Goal: Navigation & Orientation: Find specific page/section

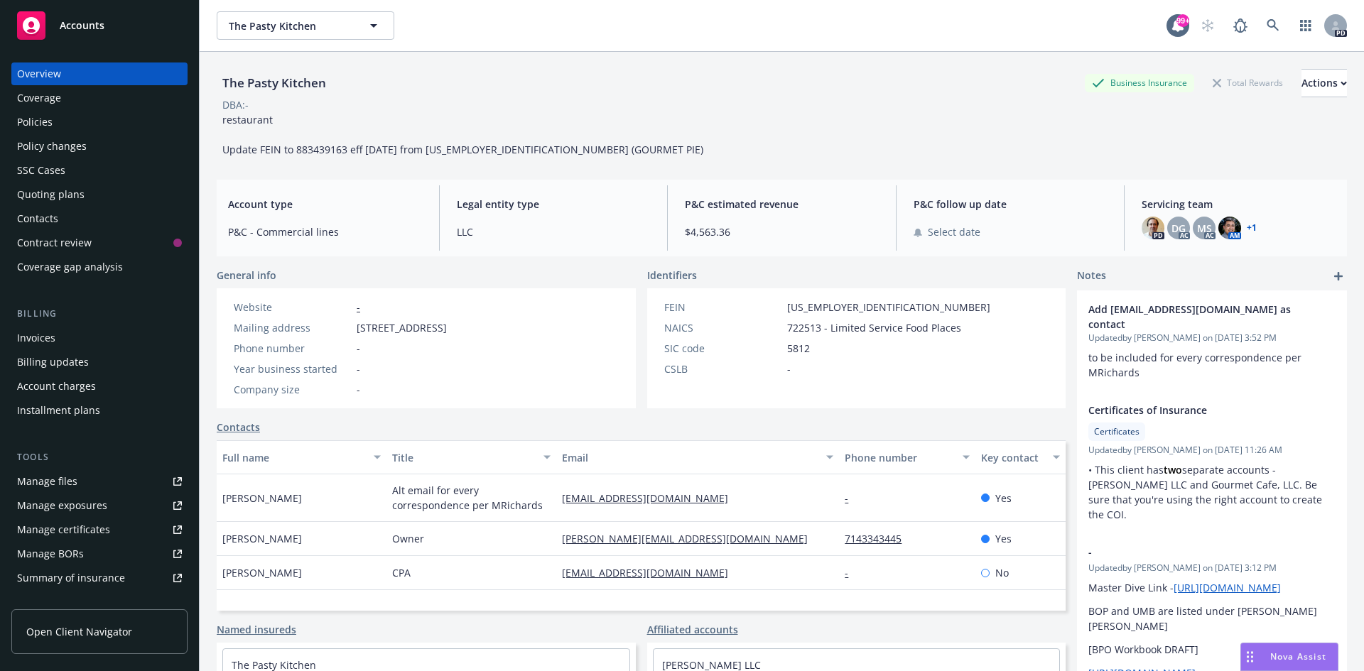
click at [80, 23] on span "Accounts" at bounding box center [82, 25] width 45 height 11
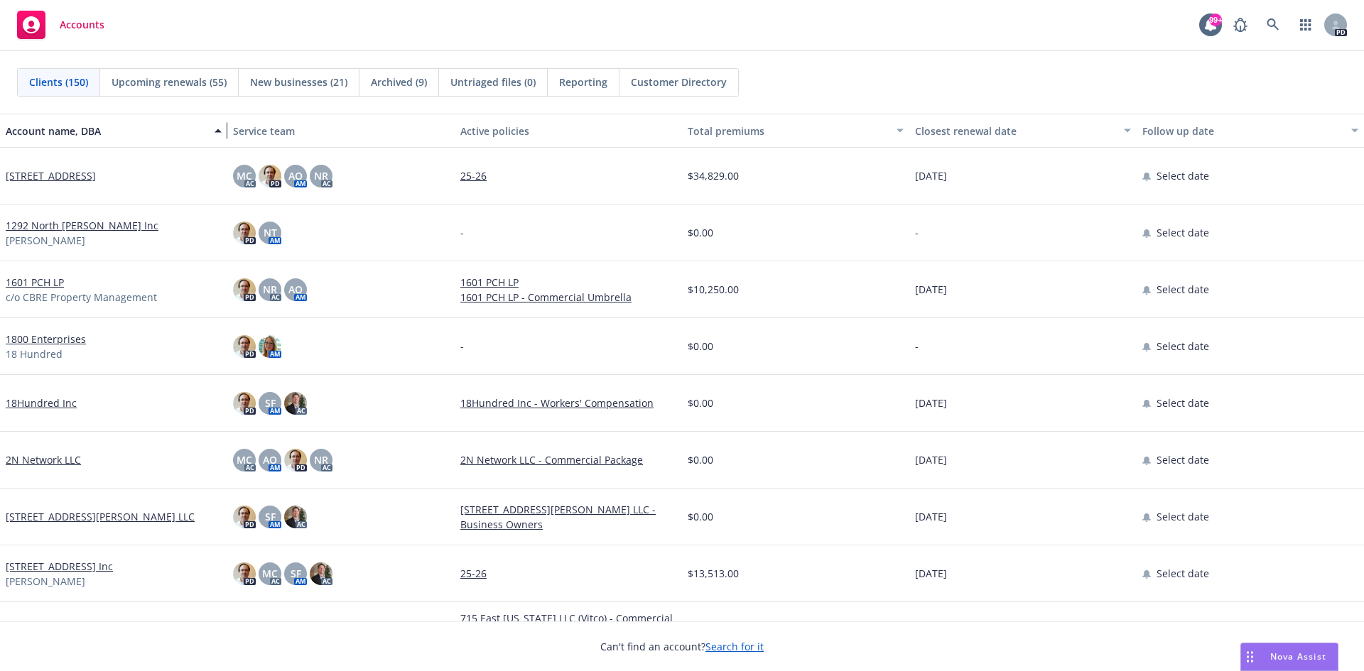
click at [217, 131] on div "button" at bounding box center [220, 130] width 7 height 33
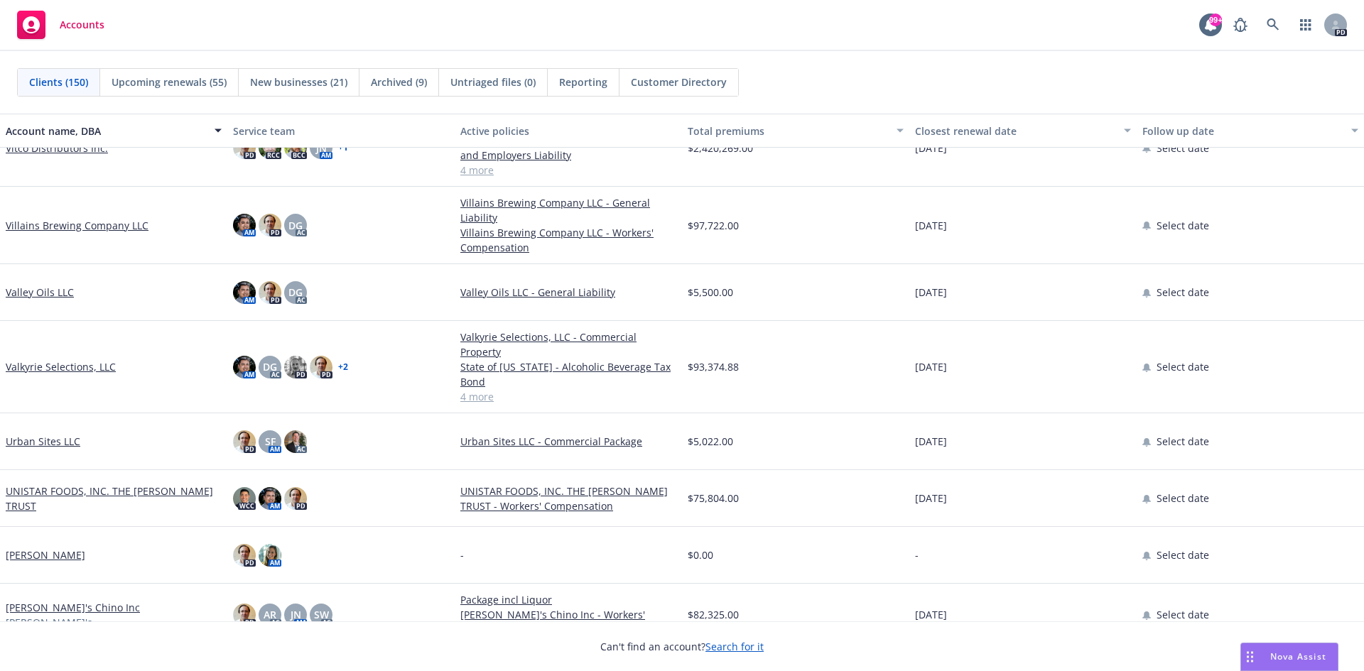
scroll to position [284, 0]
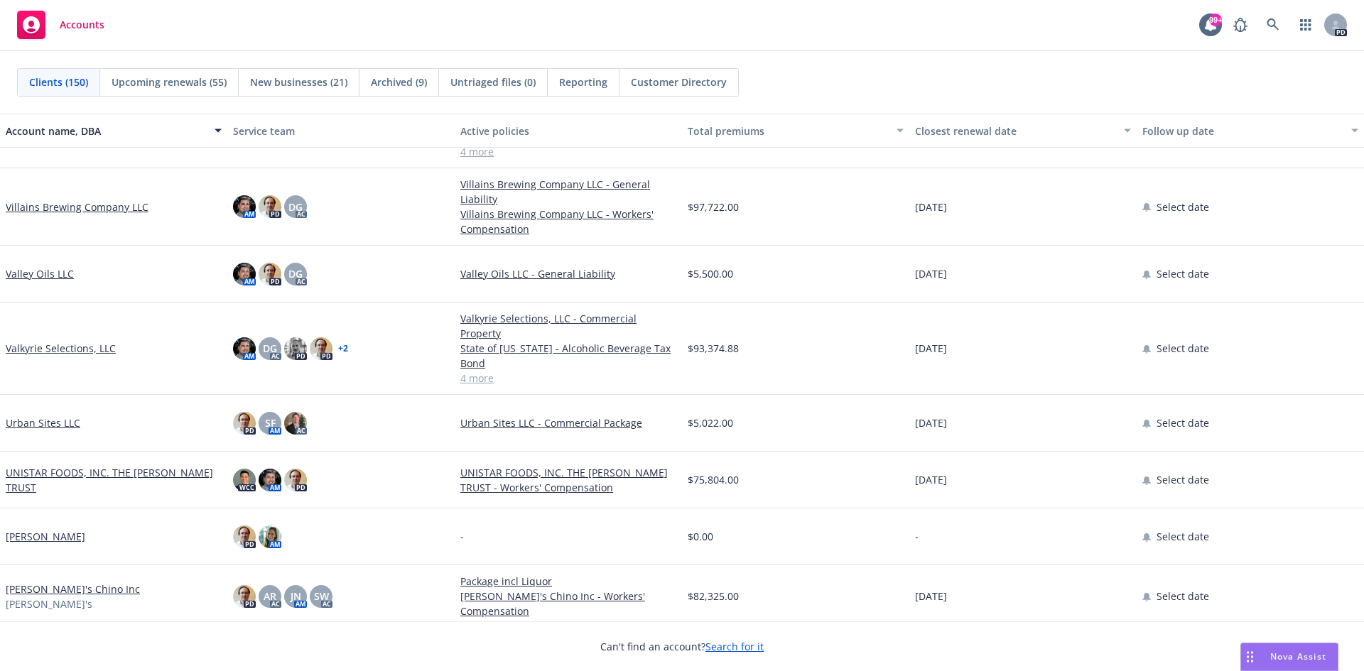
click at [94, 346] on link "Valkyrie Selections, LLC" at bounding box center [61, 348] width 110 height 15
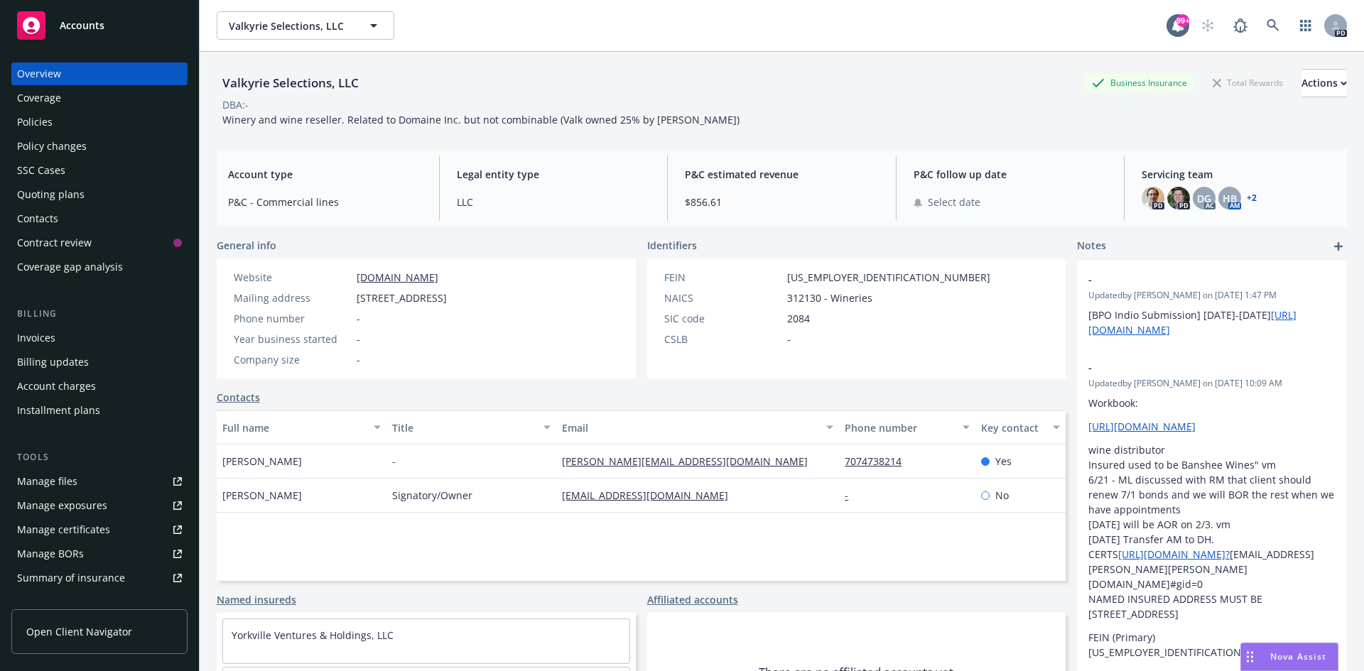
click at [39, 123] on div "Policies" at bounding box center [35, 122] width 36 height 23
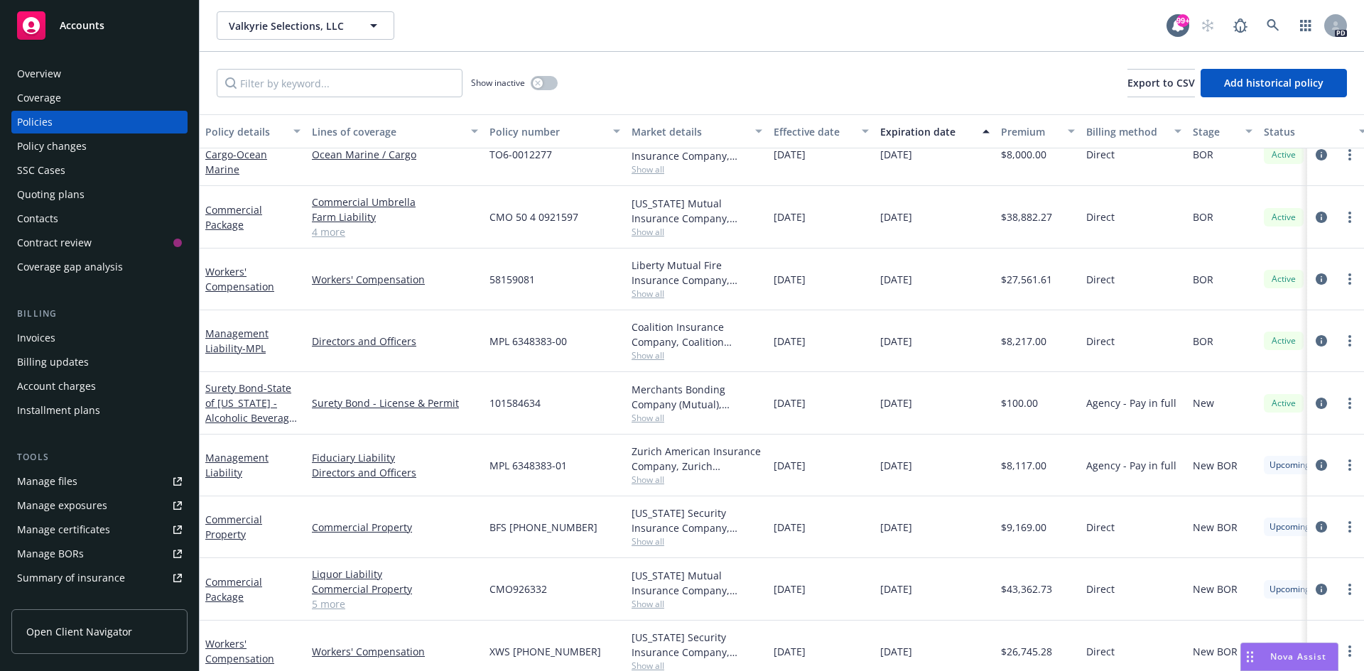
scroll to position [109, 0]
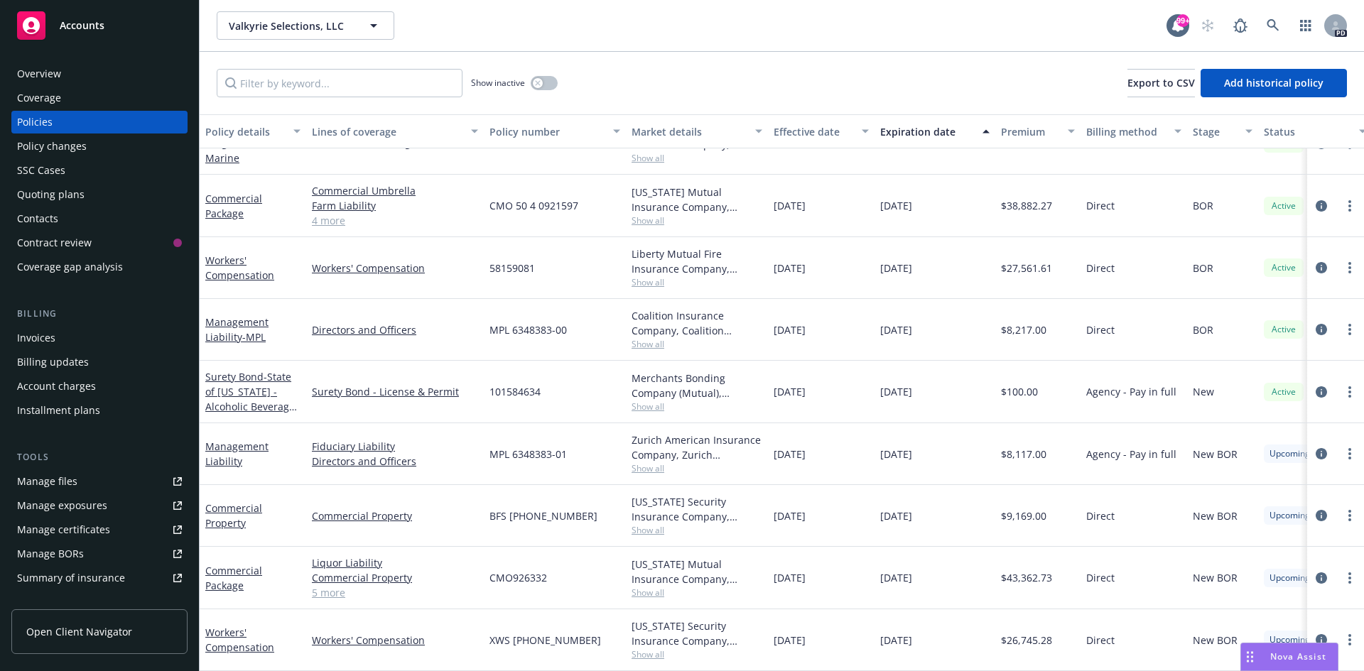
click at [47, 70] on div "Overview" at bounding box center [39, 74] width 44 height 23
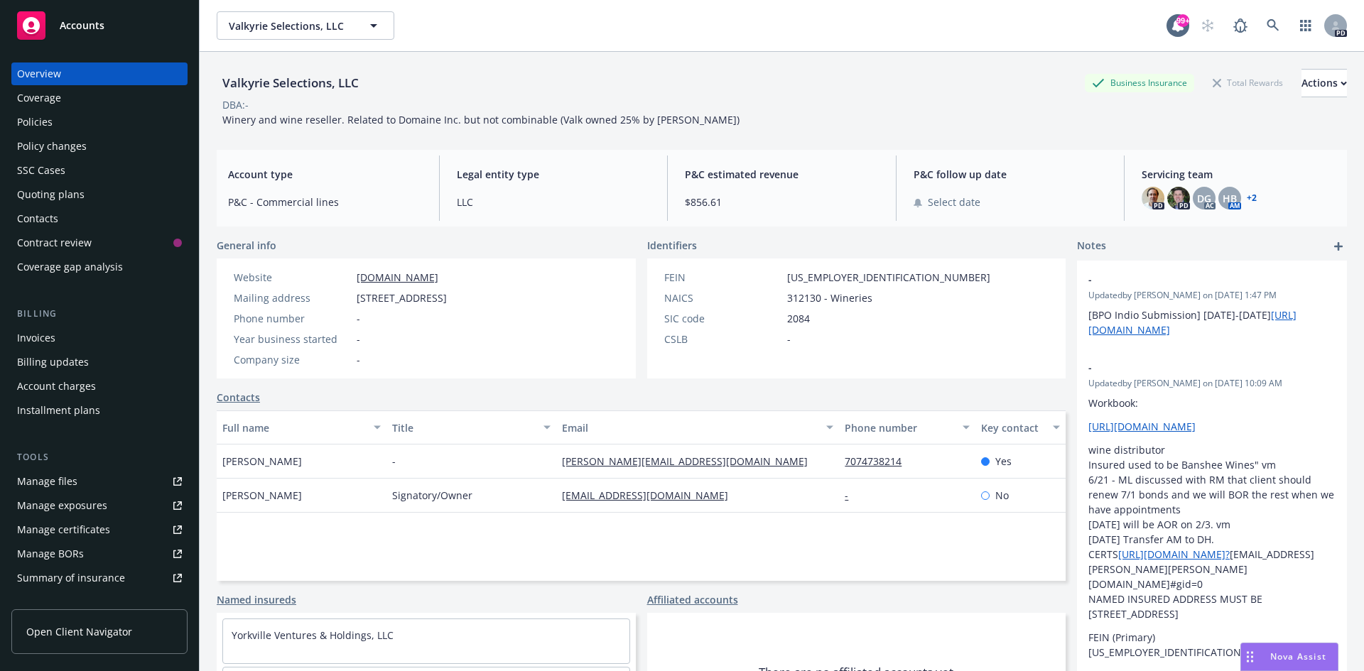
click at [95, 30] on span "Accounts" at bounding box center [82, 25] width 45 height 11
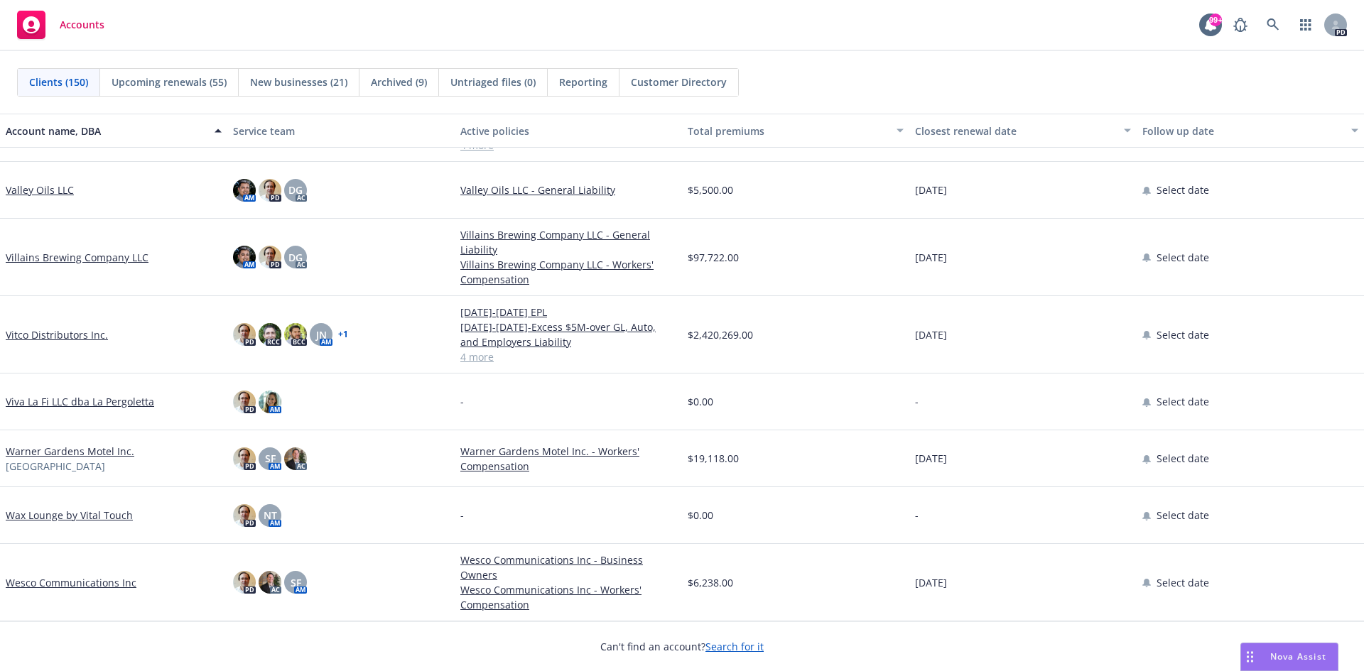
scroll to position [7936, 0]
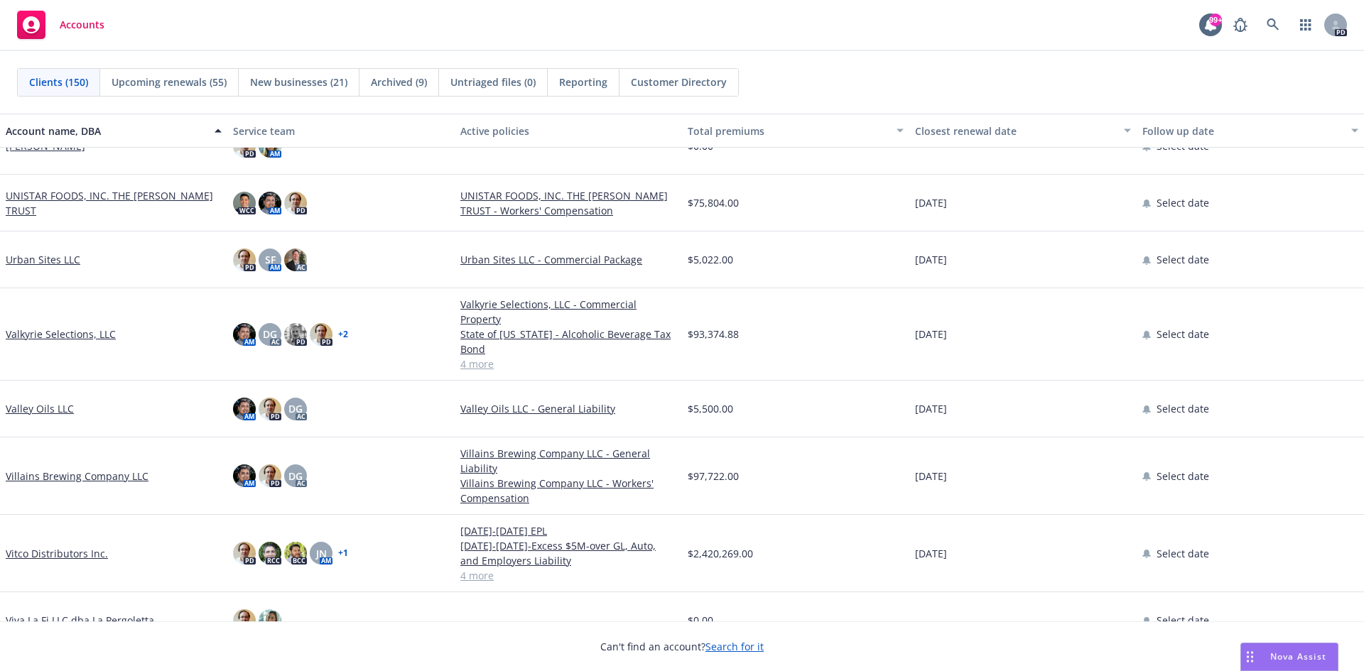
click at [61, 330] on link "Valkyrie Selections, LLC" at bounding box center [61, 334] width 110 height 15
